Goal: Check status

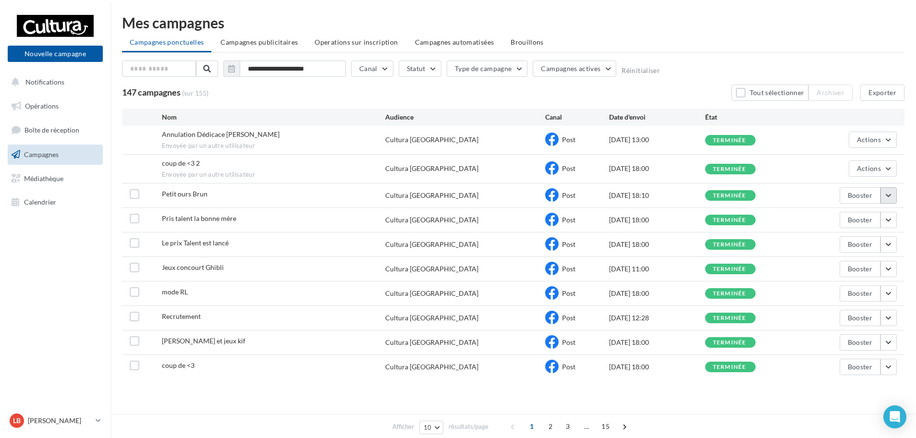
click at [887, 193] on button "button" at bounding box center [889, 195] width 16 height 16
click at [872, 219] on button "Voir les résultats" at bounding box center [849, 218] width 96 height 25
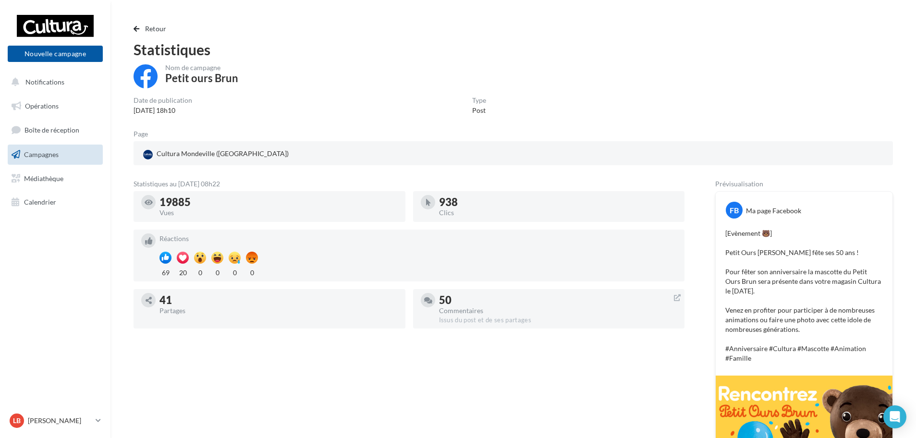
drag, startPoint x: 270, startPoint y: 181, endPoint x: 132, endPoint y: 188, distance: 138.6
click at [132, 188] on div "Retour Statistiques Nom de campagne Petit ours Brun Date de publication [DATE] …" at bounding box center [513, 331] width 783 height 616
drag, startPoint x: 210, startPoint y: 201, endPoint x: 152, endPoint y: 208, distance: 58.5
click at [152, 208] on div "19885 Vues" at bounding box center [269, 206] width 257 height 23
drag, startPoint x: 481, startPoint y: 200, endPoint x: 389, endPoint y: 209, distance: 93.1
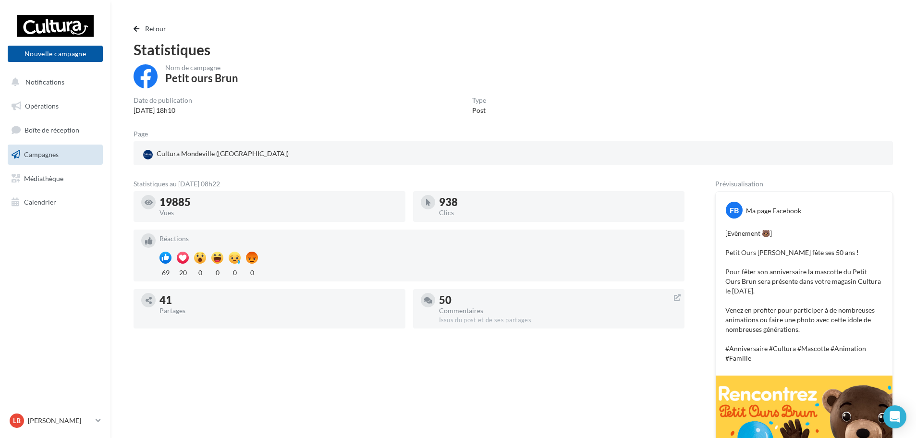
click at [389, 209] on div "19885 Vues 938 Clics Réactions 69 20 0 0 0 0 41 Partages 50 Commentaires Issus …" at bounding box center [413, 263] width 559 height 145
click at [136, 27] on span "button" at bounding box center [137, 28] width 6 height 7
